Goal: Information Seeking & Learning: Learn about a topic

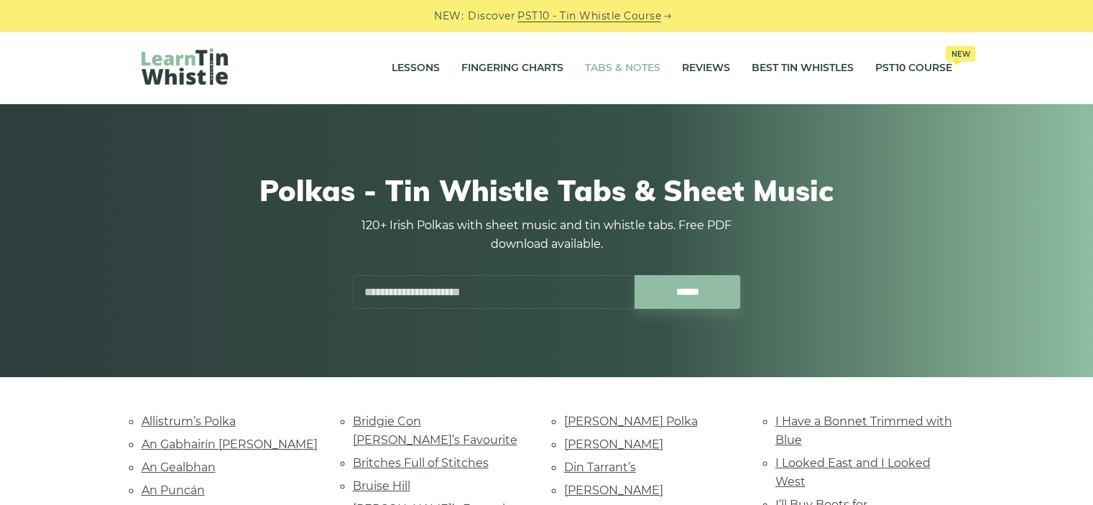
click at [637, 74] on link "Tabs & Notes" at bounding box center [622, 68] width 75 height 36
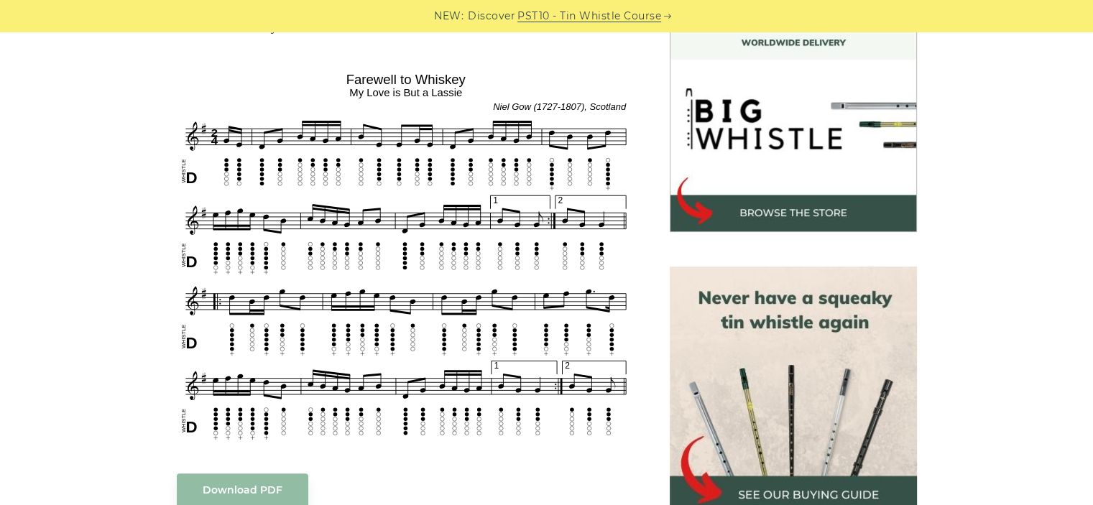
scroll to position [417, 0]
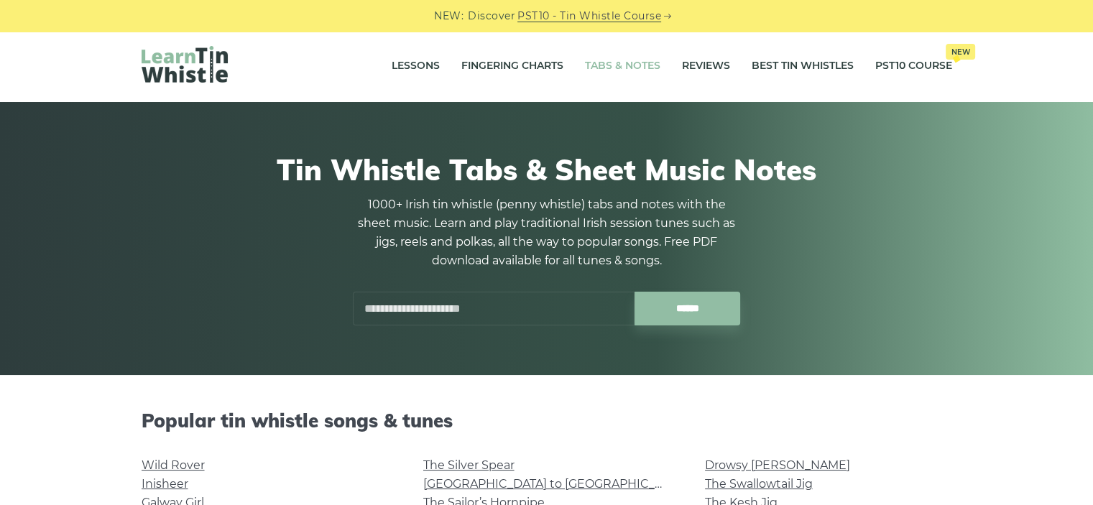
scroll to position [5, 0]
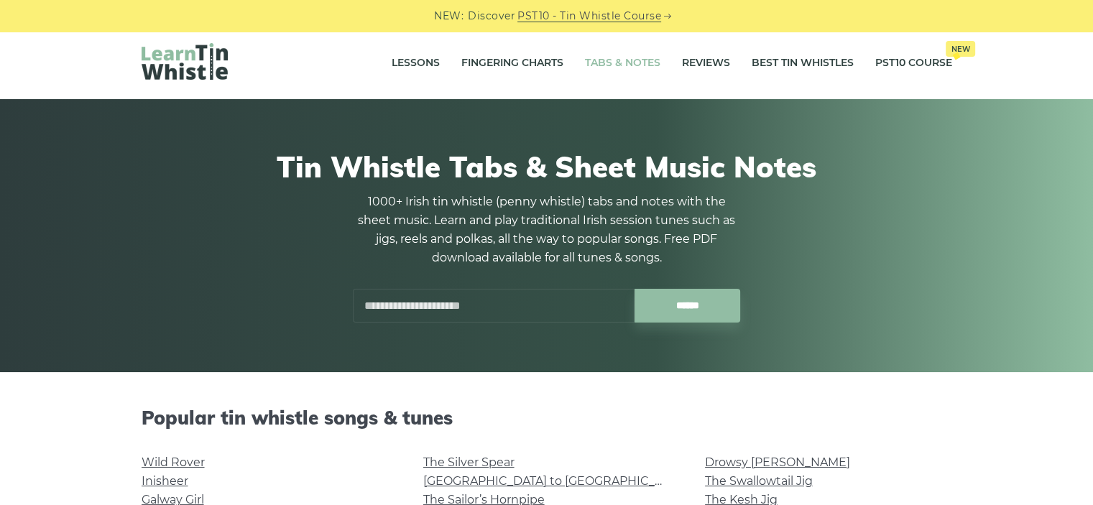
click at [374, 316] on input "text" at bounding box center [494, 306] width 282 height 34
click at [635, 289] on input "******" at bounding box center [688, 306] width 106 height 34
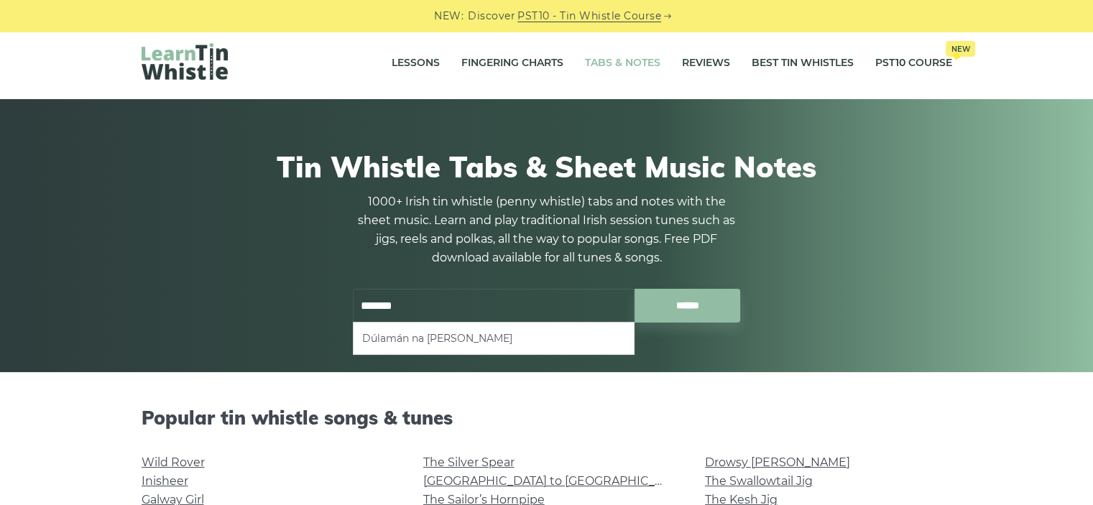
click at [452, 333] on li "Dúlamán na Binne Buí" at bounding box center [493, 338] width 263 height 17
type input "**********"
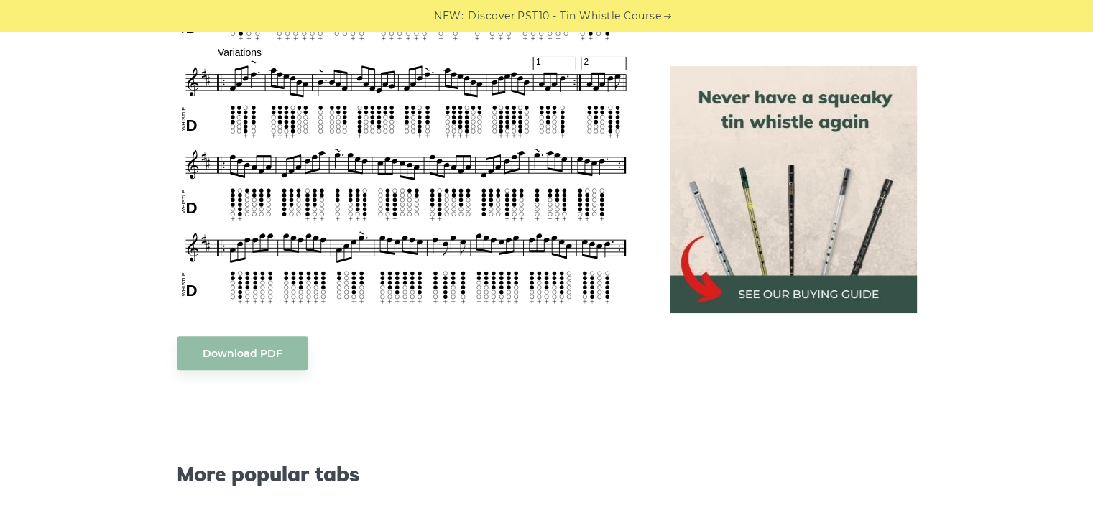
scroll to position [583, 0]
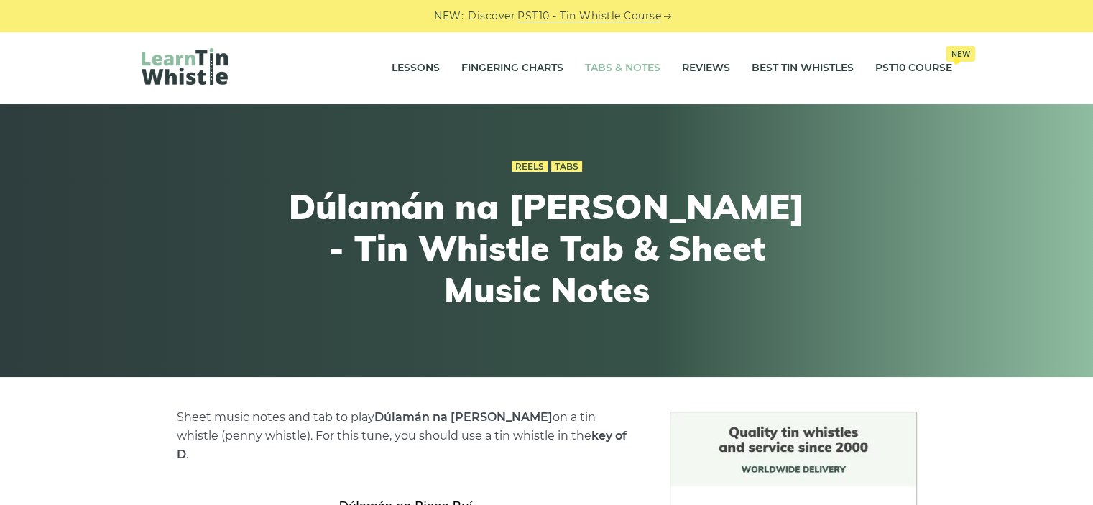
click at [621, 71] on link "Tabs & Notes" at bounding box center [622, 68] width 75 height 36
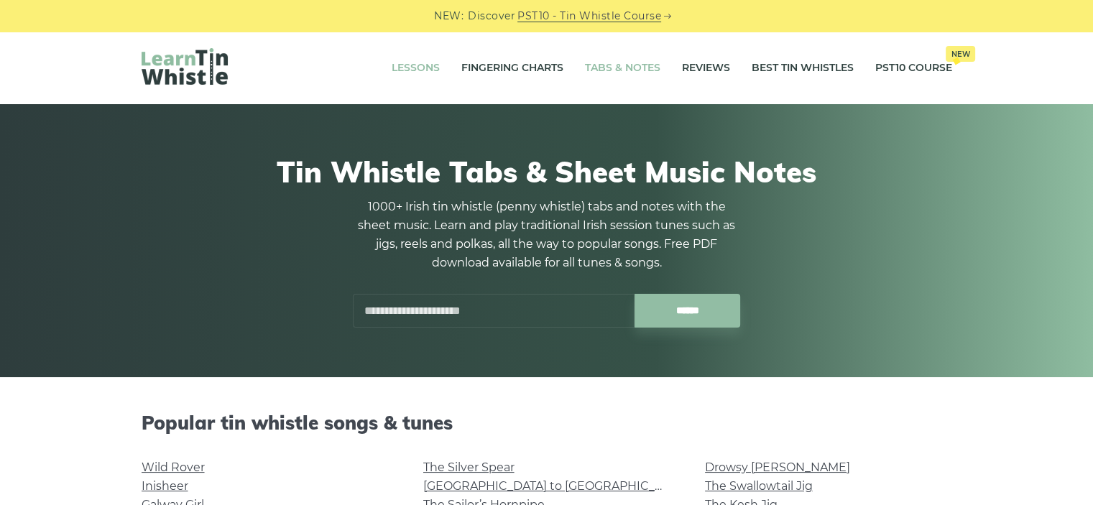
click at [429, 65] on link "Lessons" at bounding box center [416, 68] width 48 height 36
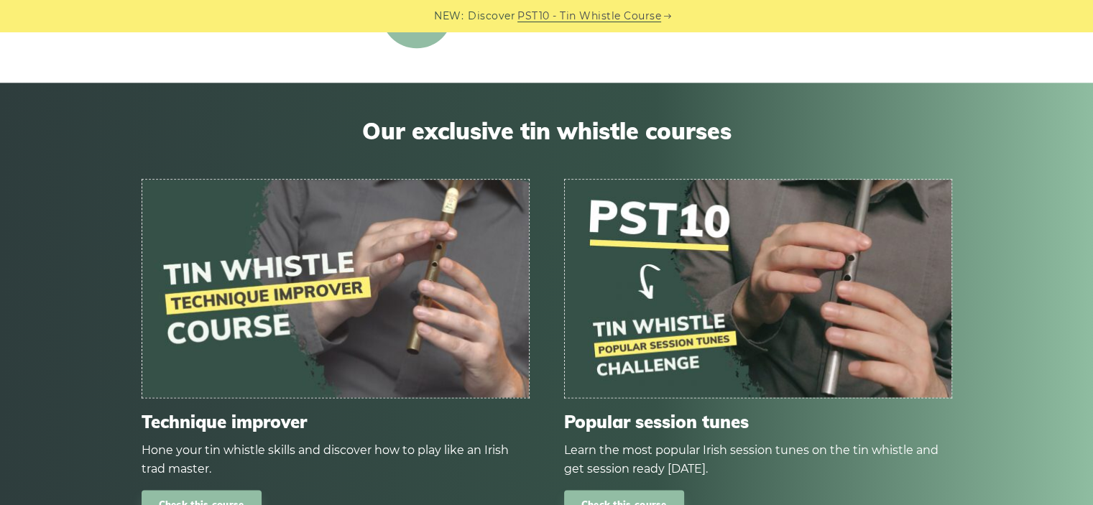
scroll to position [2092, 0]
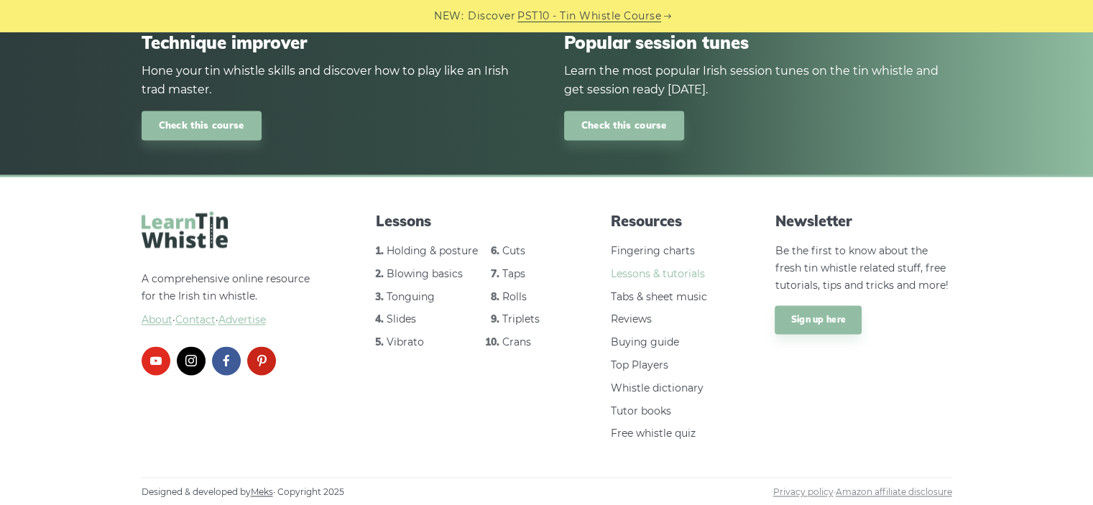
click at [667, 275] on link "Lessons & tutorials" at bounding box center [658, 273] width 94 height 13
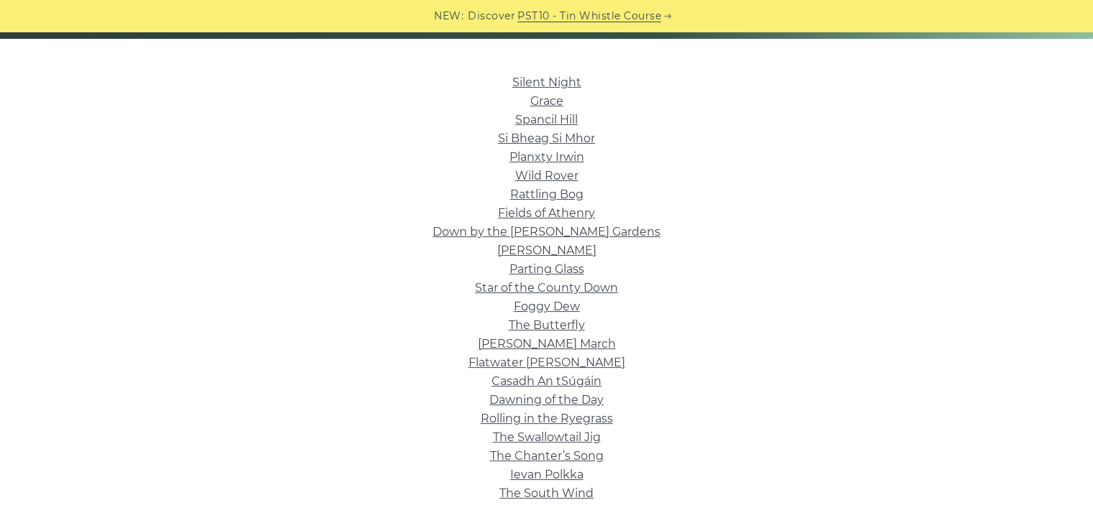
scroll to position [341, 0]
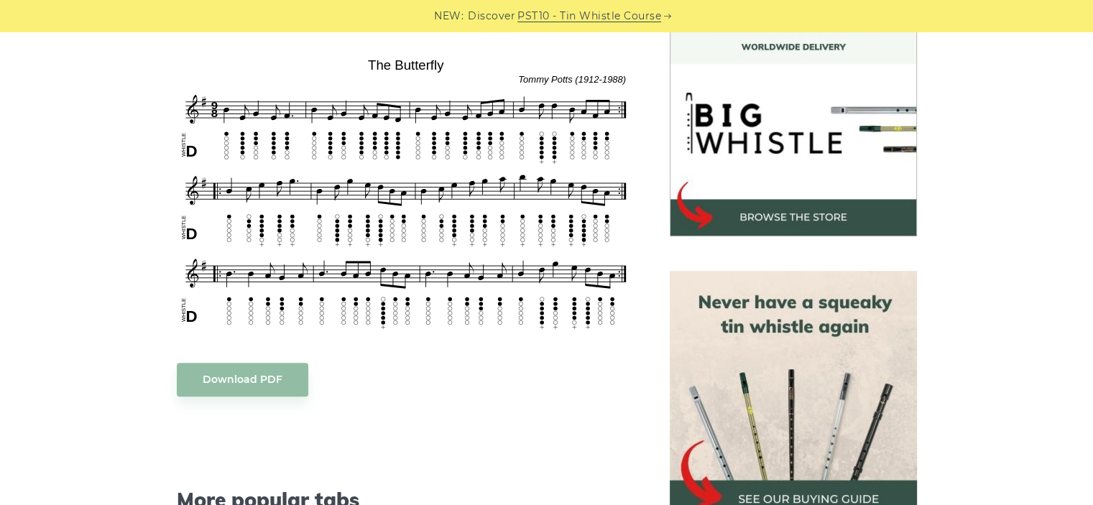
scroll to position [408, 0]
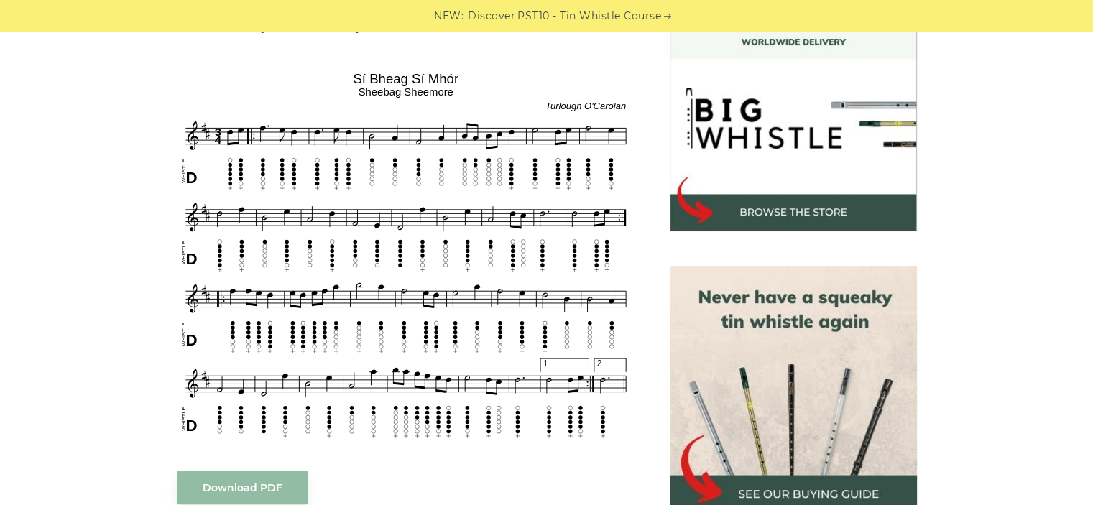
scroll to position [425, 0]
